Goal: Browse casually: Explore the website without a specific task or goal

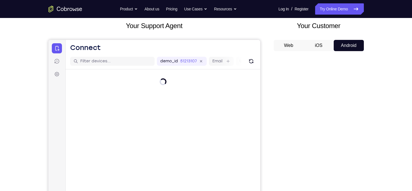
scroll to position [50, 0]
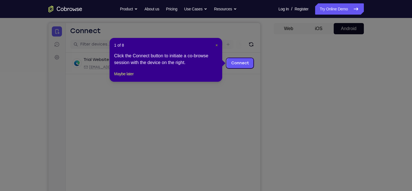
click at [216, 44] on span "×" at bounding box center [216, 45] width 2 height 5
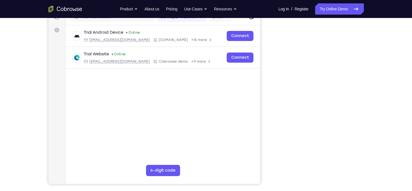
scroll to position [77, 0]
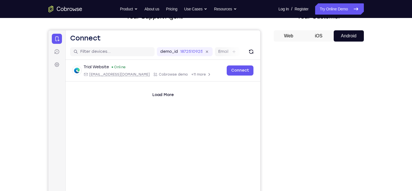
scroll to position [43, 0]
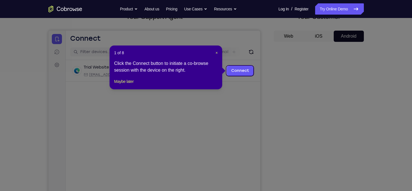
click at [218, 52] on div "1 of 8 × Click the Connect button to initiate a co-browse session with the devi…" at bounding box center [166, 68] width 113 height 44
click at [217, 52] on span "×" at bounding box center [216, 53] width 2 height 5
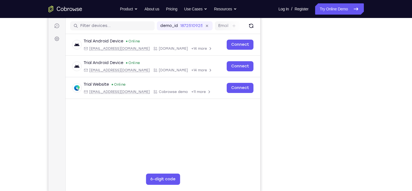
scroll to position [84, 0]
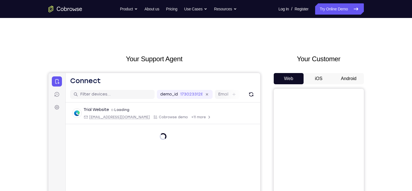
click at [349, 81] on button "Android" at bounding box center [349, 78] width 30 height 11
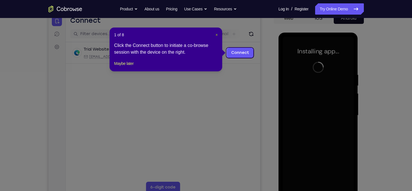
click at [218, 34] on span "×" at bounding box center [216, 35] width 2 height 5
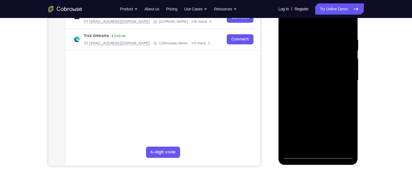
scroll to position [96, 0]
click at [316, 153] on div at bounding box center [318, 80] width 71 height 158
click at [339, 127] on div at bounding box center [318, 80] width 71 height 158
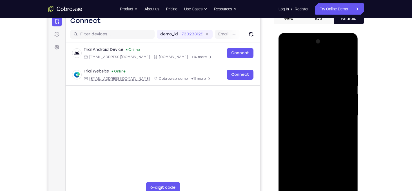
click at [319, 59] on div at bounding box center [318, 116] width 71 height 158
click at [341, 113] on div at bounding box center [318, 116] width 71 height 158
click at [313, 126] on div at bounding box center [318, 116] width 71 height 158
click at [316, 105] on div at bounding box center [318, 116] width 71 height 158
click at [311, 111] on div at bounding box center [318, 116] width 71 height 158
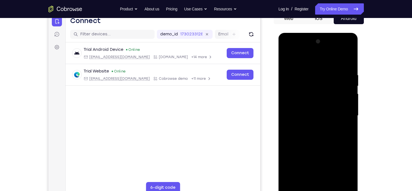
scroll to position [68, 0]
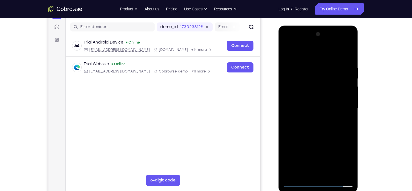
click at [315, 95] on div at bounding box center [318, 109] width 71 height 158
click at [310, 66] on div at bounding box center [318, 109] width 71 height 158
click at [349, 173] on div at bounding box center [318, 109] width 71 height 158
click at [310, 64] on div at bounding box center [318, 109] width 71 height 158
click at [311, 63] on div at bounding box center [318, 109] width 71 height 158
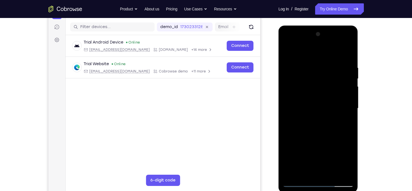
click at [344, 85] on div at bounding box center [318, 109] width 71 height 158
click at [347, 53] on div at bounding box center [318, 109] width 71 height 158
drag, startPoint x: 318, startPoint y: 82, endPoint x: 317, endPoint y: 152, distance: 70.1
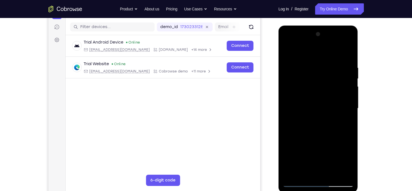
click at [317, 152] on div at bounding box center [318, 109] width 71 height 158
click at [312, 65] on div at bounding box center [318, 109] width 71 height 158
click at [346, 97] on div at bounding box center [318, 109] width 71 height 158
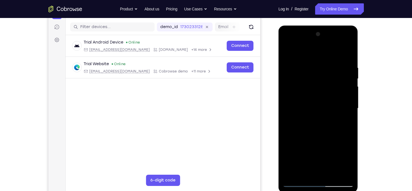
click at [346, 97] on div at bounding box center [318, 109] width 71 height 158
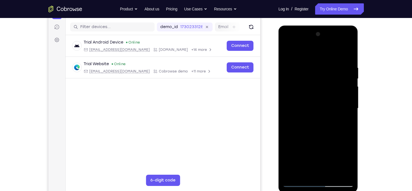
click at [346, 97] on div at bounding box center [318, 109] width 71 height 158
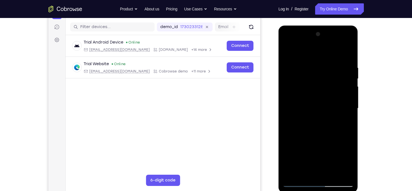
click at [346, 97] on div at bounding box center [318, 109] width 71 height 158
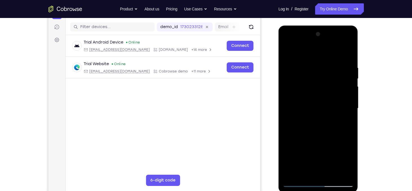
click at [346, 97] on div at bounding box center [318, 109] width 71 height 158
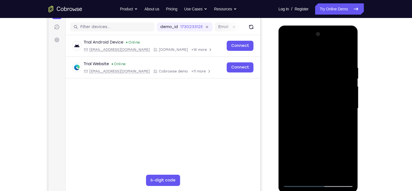
click at [346, 97] on div at bounding box center [318, 109] width 71 height 158
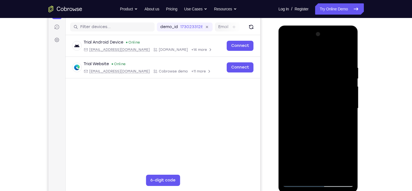
click at [346, 97] on div at bounding box center [318, 109] width 71 height 158
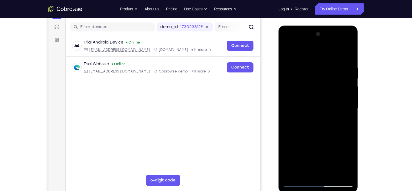
click at [346, 97] on div at bounding box center [318, 109] width 71 height 158
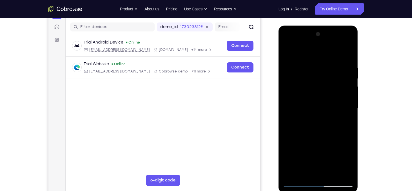
click at [346, 97] on div at bounding box center [318, 109] width 71 height 158
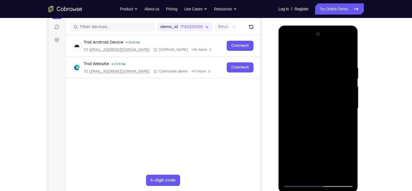
click at [346, 97] on div at bounding box center [318, 109] width 71 height 158
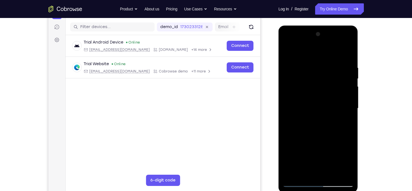
click at [346, 97] on div at bounding box center [318, 109] width 71 height 158
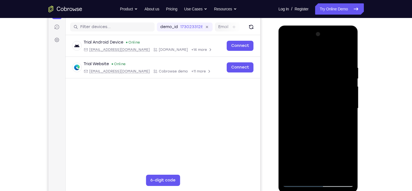
click at [346, 97] on div at bounding box center [318, 109] width 71 height 158
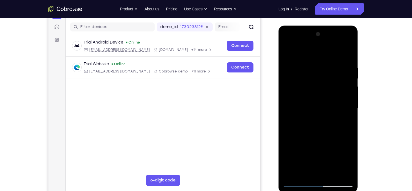
click at [346, 97] on div at bounding box center [318, 109] width 71 height 158
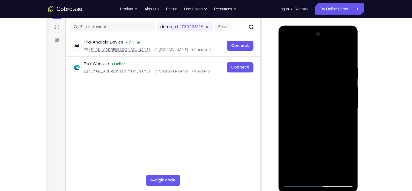
click at [346, 97] on div at bounding box center [318, 109] width 71 height 158
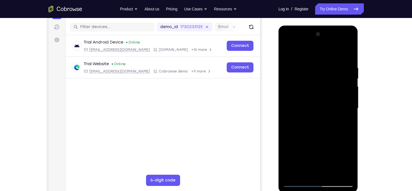
click at [346, 97] on div at bounding box center [318, 109] width 71 height 158
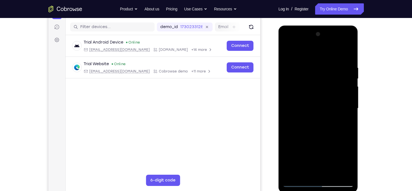
click at [346, 97] on div at bounding box center [318, 109] width 71 height 158
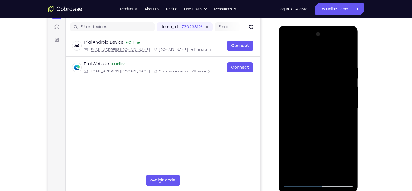
click at [346, 97] on div at bounding box center [318, 109] width 71 height 158
click at [347, 176] on div at bounding box center [318, 109] width 71 height 158
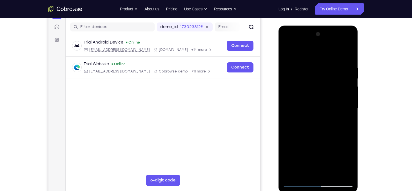
click at [347, 128] on div at bounding box center [318, 109] width 71 height 158
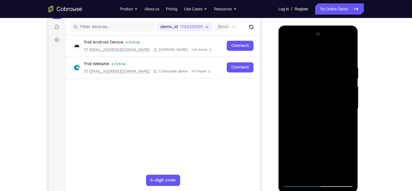
click at [347, 128] on div at bounding box center [318, 109] width 71 height 158
click at [343, 88] on div at bounding box center [318, 109] width 71 height 158
click at [346, 78] on div at bounding box center [318, 109] width 71 height 158
click at [345, 53] on div at bounding box center [318, 109] width 71 height 158
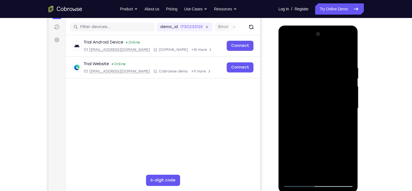
click at [353, 167] on div at bounding box center [318, 109] width 71 height 158
click at [326, 65] on div at bounding box center [318, 109] width 71 height 158
click at [347, 95] on div at bounding box center [318, 109] width 71 height 158
click at [342, 95] on div at bounding box center [318, 109] width 71 height 158
click at [343, 75] on div at bounding box center [318, 109] width 71 height 158
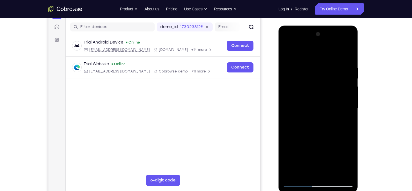
click at [349, 54] on div at bounding box center [318, 109] width 71 height 158
drag, startPoint x: 331, startPoint y: 77, endPoint x: 331, endPoint y: 151, distance: 74.0
click at [331, 151] on div at bounding box center [318, 109] width 71 height 158
click at [312, 65] on div at bounding box center [318, 109] width 71 height 158
click at [338, 84] on div at bounding box center [318, 109] width 71 height 158
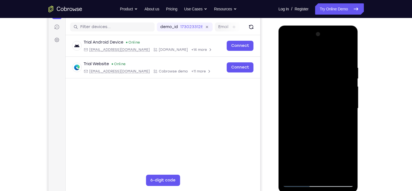
click at [349, 175] on div at bounding box center [318, 109] width 71 height 158
click at [338, 94] on div at bounding box center [318, 109] width 71 height 158
click at [348, 55] on div at bounding box center [318, 109] width 71 height 158
click at [287, 44] on div at bounding box center [318, 109] width 71 height 158
click at [312, 78] on div at bounding box center [318, 109] width 71 height 158
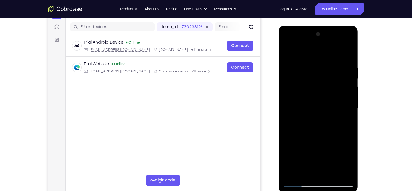
click at [299, 159] on div at bounding box center [318, 109] width 71 height 158
drag, startPoint x: 316, startPoint y: 155, endPoint x: 309, endPoint y: 111, distance: 44.4
click at [309, 111] on div at bounding box center [318, 109] width 71 height 158
click at [287, 44] on div at bounding box center [318, 109] width 71 height 158
click at [295, 90] on div at bounding box center [318, 109] width 71 height 158
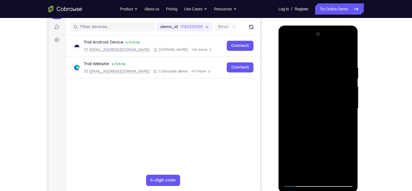
click at [348, 50] on div at bounding box center [318, 109] width 71 height 158
click at [299, 84] on div at bounding box center [318, 109] width 71 height 158
click at [287, 52] on div at bounding box center [318, 109] width 71 height 158
click at [291, 176] on div at bounding box center [318, 109] width 71 height 158
drag, startPoint x: 318, startPoint y: 80, endPoint x: 321, endPoint y: 170, distance: 90.4
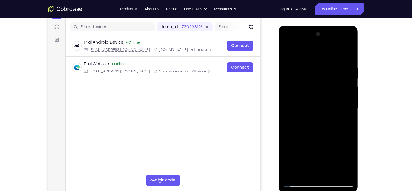
click at [321, 170] on div at bounding box center [318, 109] width 71 height 158
click at [292, 173] on div at bounding box center [318, 109] width 71 height 158
click at [308, 61] on div at bounding box center [318, 109] width 71 height 158
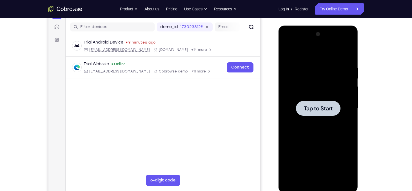
click at [30, 39] on div "Your Support Agent Your Customer Web iOS Android Next Steps We’d be happy to gi…" at bounding box center [206, 135] width 360 height 371
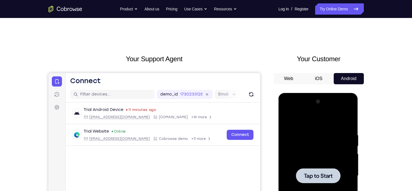
scroll to position [24, 0]
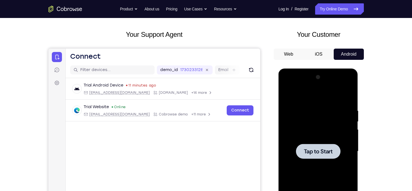
click at [318, 155] on span "Tap to Start" at bounding box center [318, 152] width 29 height 6
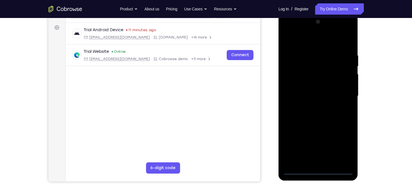
scroll to position [81, 0]
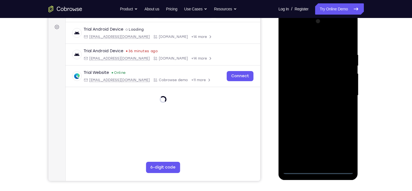
click at [318, 170] on div at bounding box center [318, 96] width 71 height 158
click at [342, 146] on div at bounding box center [318, 96] width 71 height 158
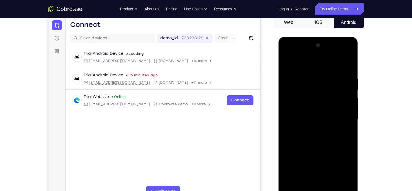
scroll to position [56, 0]
click at [309, 65] on div at bounding box center [318, 120] width 71 height 158
click at [342, 115] on div at bounding box center [318, 120] width 71 height 158
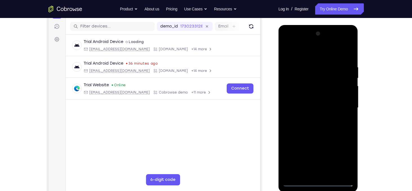
scroll to position [69, 0]
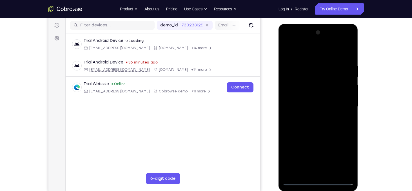
click at [313, 120] on div at bounding box center [318, 107] width 71 height 158
click at [307, 104] on div at bounding box center [318, 107] width 71 height 158
click at [311, 97] on div at bounding box center [318, 107] width 71 height 158
click at [314, 107] on div at bounding box center [318, 107] width 71 height 158
click at [315, 125] on div at bounding box center [318, 107] width 71 height 158
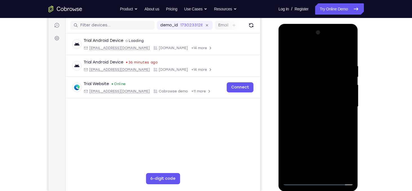
click at [315, 125] on div at bounding box center [318, 107] width 71 height 158
drag, startPoint x: 303, startPoint y: 55, endPoint x: 300, endPoint y: 35, distance: 20.2
click at [300, 35] on div at bounding box center [318, 107] width 71 height 158
click at [321, 133] on div at bounding box center [318, 107] width 71 height 158
drag, startPoint x: 334, startPoint y: 68, endPoint x: 293, endPoint y: 64, distance: 41.5
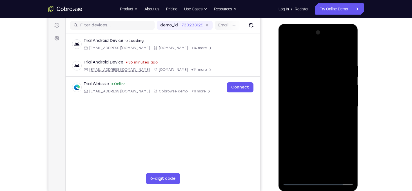
click at [293, 64] on div at bounding box center [318, 107] width 71 height 158
drag, startPoint x: 336, startPoint y: 63, endPoint x: 296, endPoint y: 59, distance: 39.3
click at [296, 59] on div at bounding box center [318, 107] width 71 height 158
drag, startPoint x: 338, startPoint y: 61, endPoint x: 293, endPoint y: 59, distance: 44.2
click at [293, 59] on div at bounding box center [318, 107] width 71 height 158
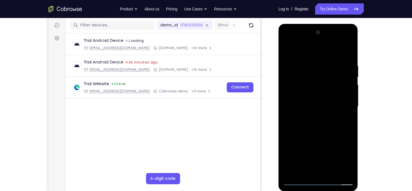
drag, startPoint x: 338, startPoint y: 64, endPoint x: 293, endPoint y: 63, distance: 44.8
click at [293, 63] on div at bounding box center [318, 107] width 71 height 158
drag, startPoint x: 327, startPoint y: 64, endPoint x: 284, endPoint y: 62, distance: 43.1
click at [284, 62] on div at bounding box center [318, 107] width 71 height 158
drag, startPoint x: 331, startPoint y: 63, endPoint x: 287, endPoint y: 62, distance: 43.4
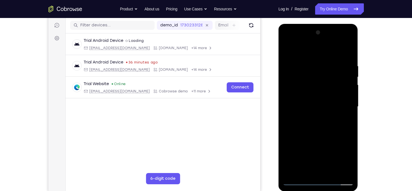
click at [287, 62] on div at bounding box center [318, 107] width 71 height 158
drag, startPoint x: 333, startPoint y: 63, endPoint x: 291, endPoint y: 63, distance: 42.5
click at [291, 63] on div at bounding box center [318, 107] width 71 height 158
drag, startPoint x: 333, startPoint y: 62, endPoint x: 288, endPoint y: 59, distance: 44.9
click at [288, 59] on div at bounding box center [318, 107] width 71 height 158
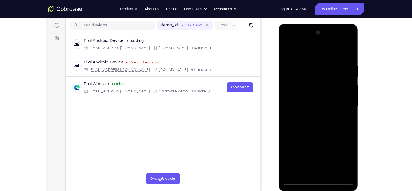
drag, startPoint x: 333, startPoint y: 60, endPoint x: 288, endPoint y: 62, distance: 44.8
click at [288, 62] on div at bounding box center [318, 107] width 71 height 158
click at [309, 64] on div at bounding box center [318, 107] width 71 height 158
click at [337, 74] on div at bounding box center [318, 107] width 71 height 158
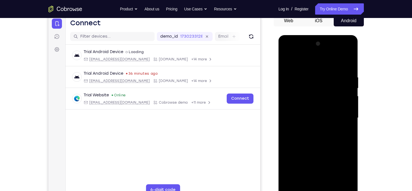
click at [298, 100] on div at bounding box center [318, 118] width 71 height 158
click at [348, 63] on div at bounding box center [318, 118] width 71 height 158
